Goal: Task Accomplishment & Management: Manage account settings

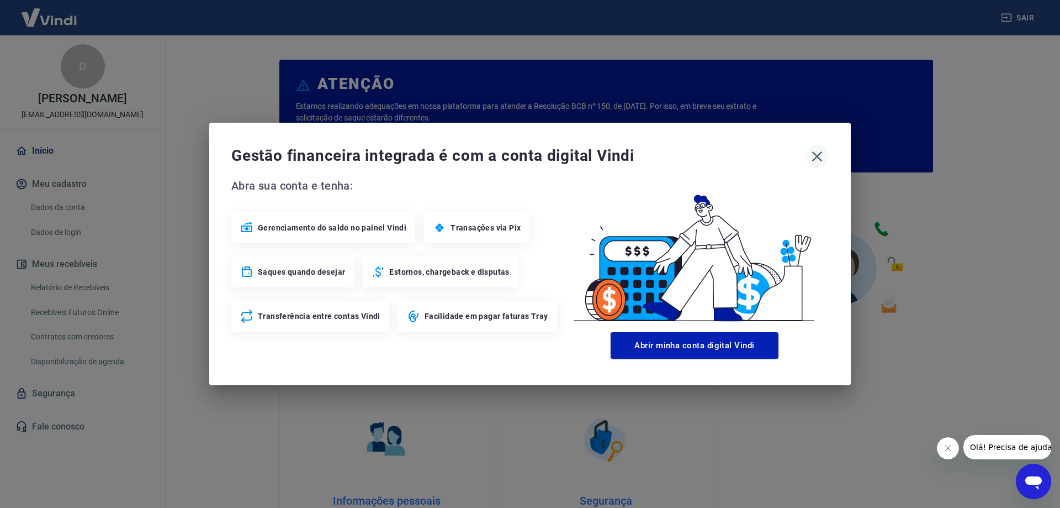
click at [816, 151] on icon "button" at bounding box center [818, 156] width 18 height 18
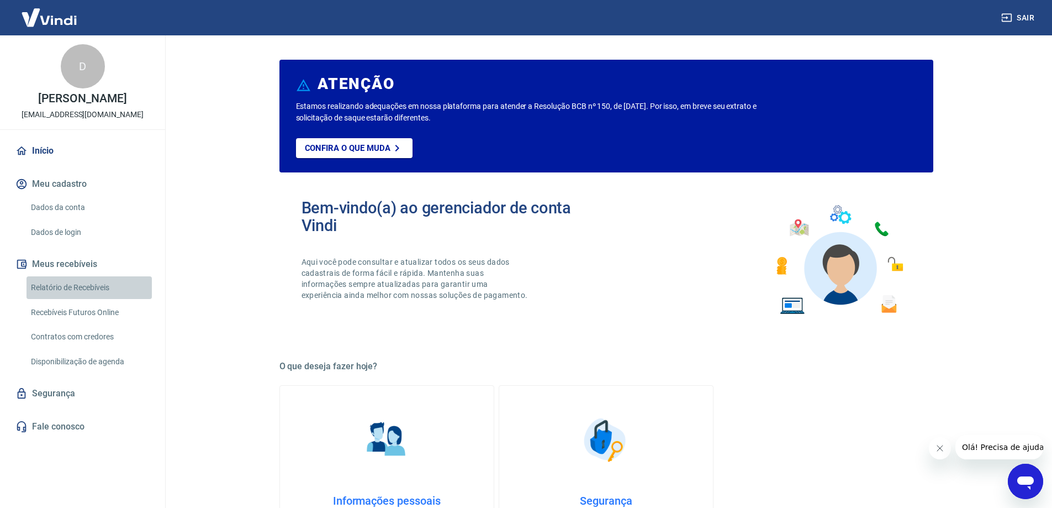
click at [82, 286] on link "Relatório de Recebíveis" at bounding box center [89, 287] width 125 height 23
